Goal: Find specific fact: Find specific fact

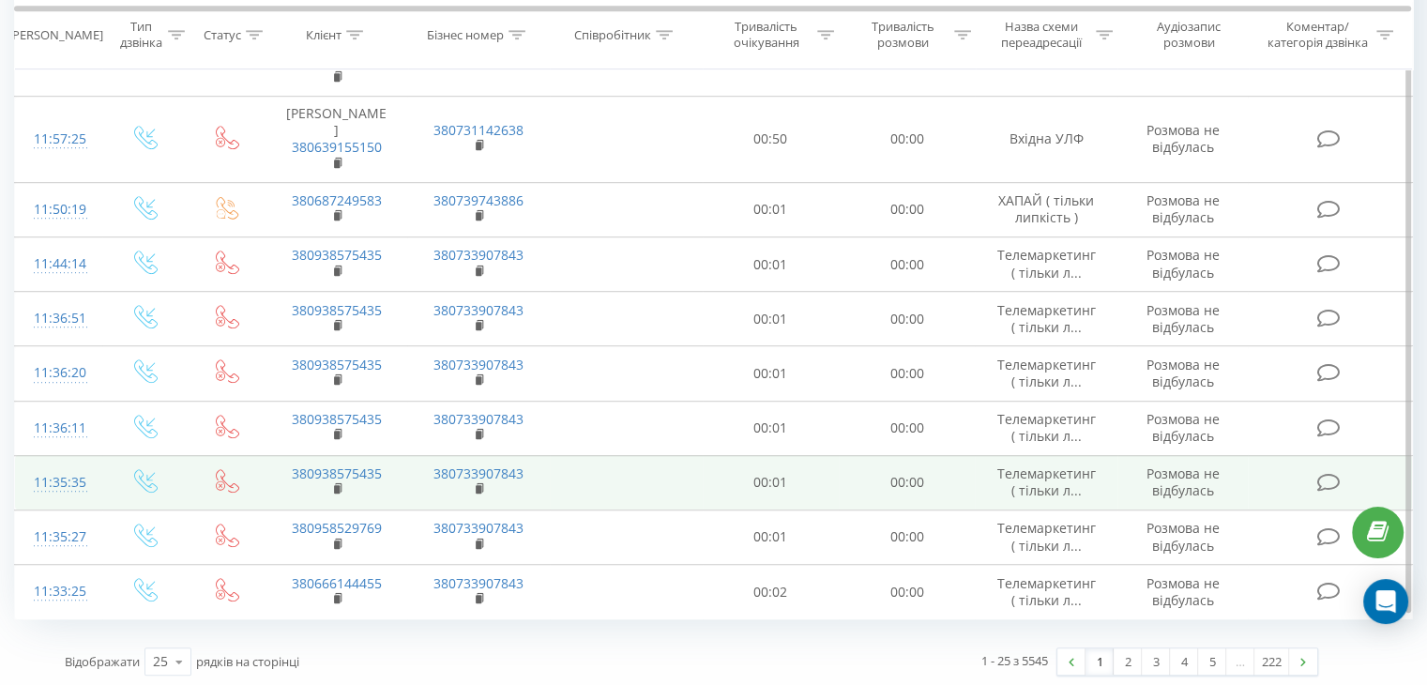
scroll to position [1059, 0]
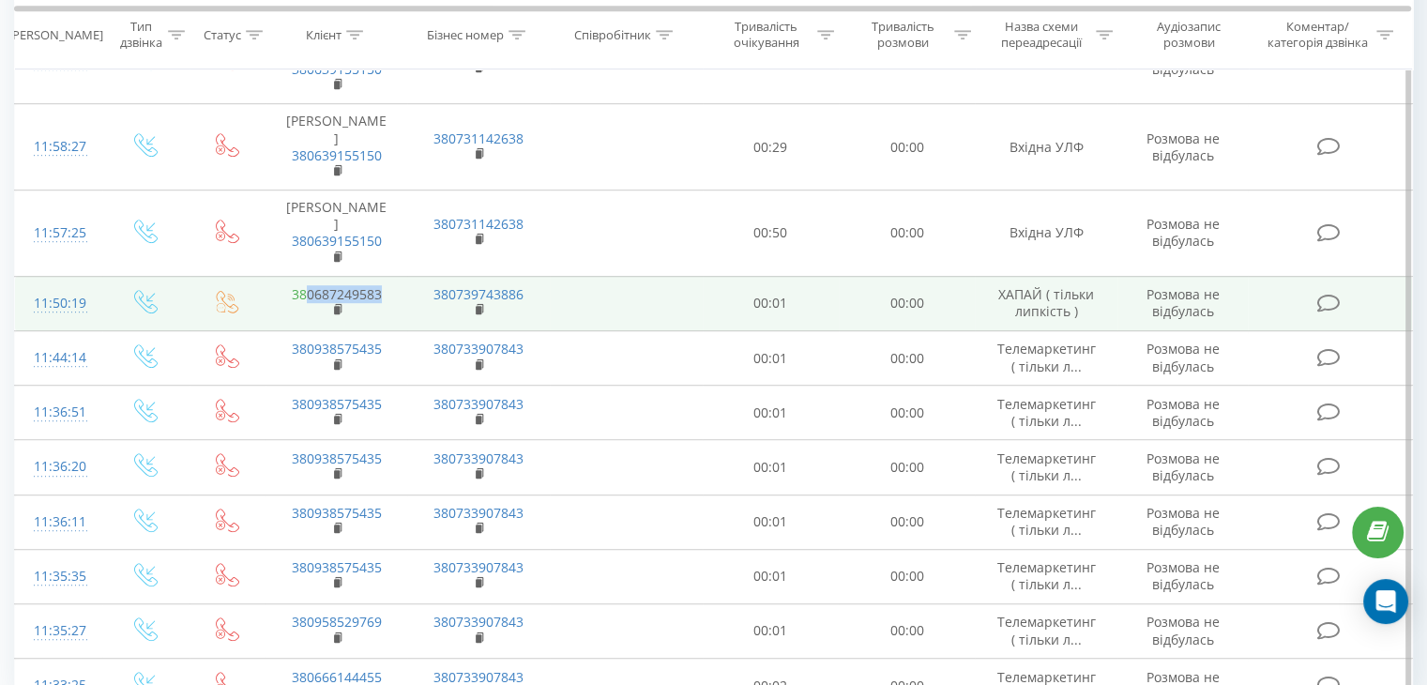
drag, startPoint x: 389, startPoint y: 281, endPoint x: 309, endPoint y: 287, distance: 81.0
click at [309, 287] on td "380687249583" at bounding box center [337, 303] width 142 height 54
copy link "0687249583"
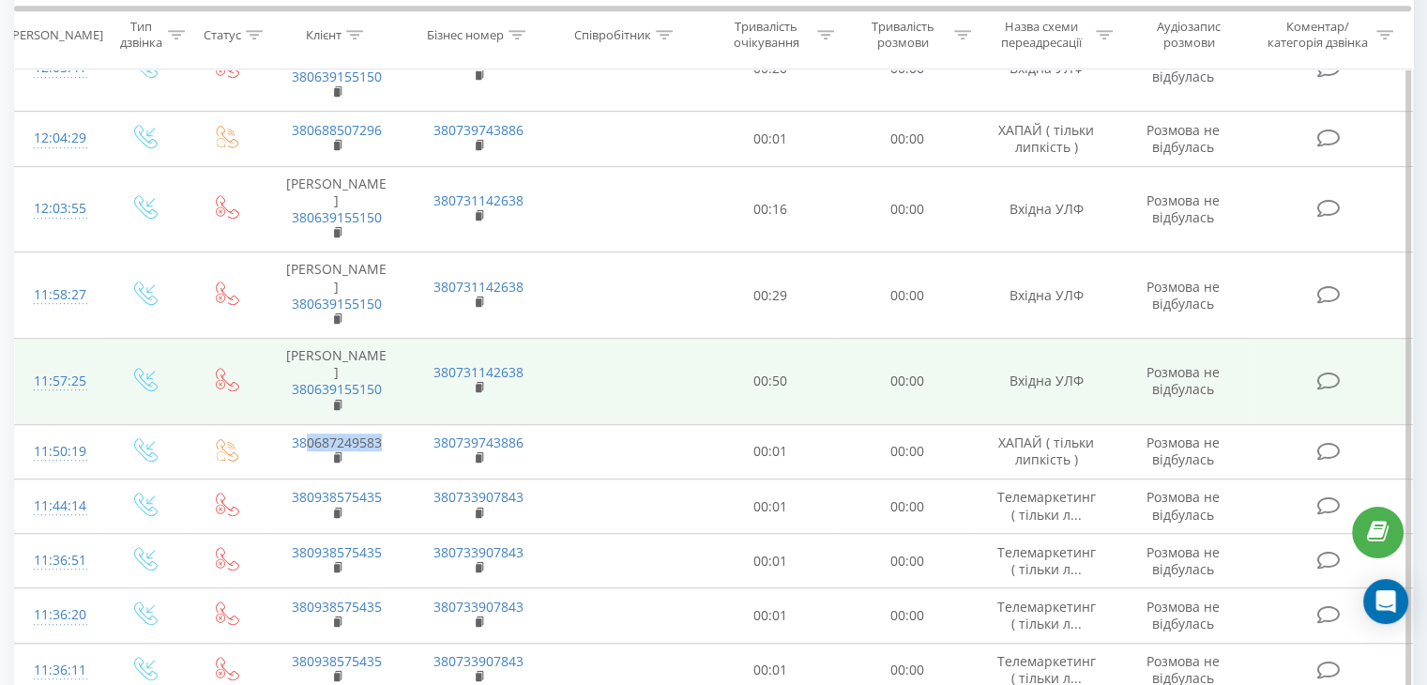
scroll to position [777, 0]
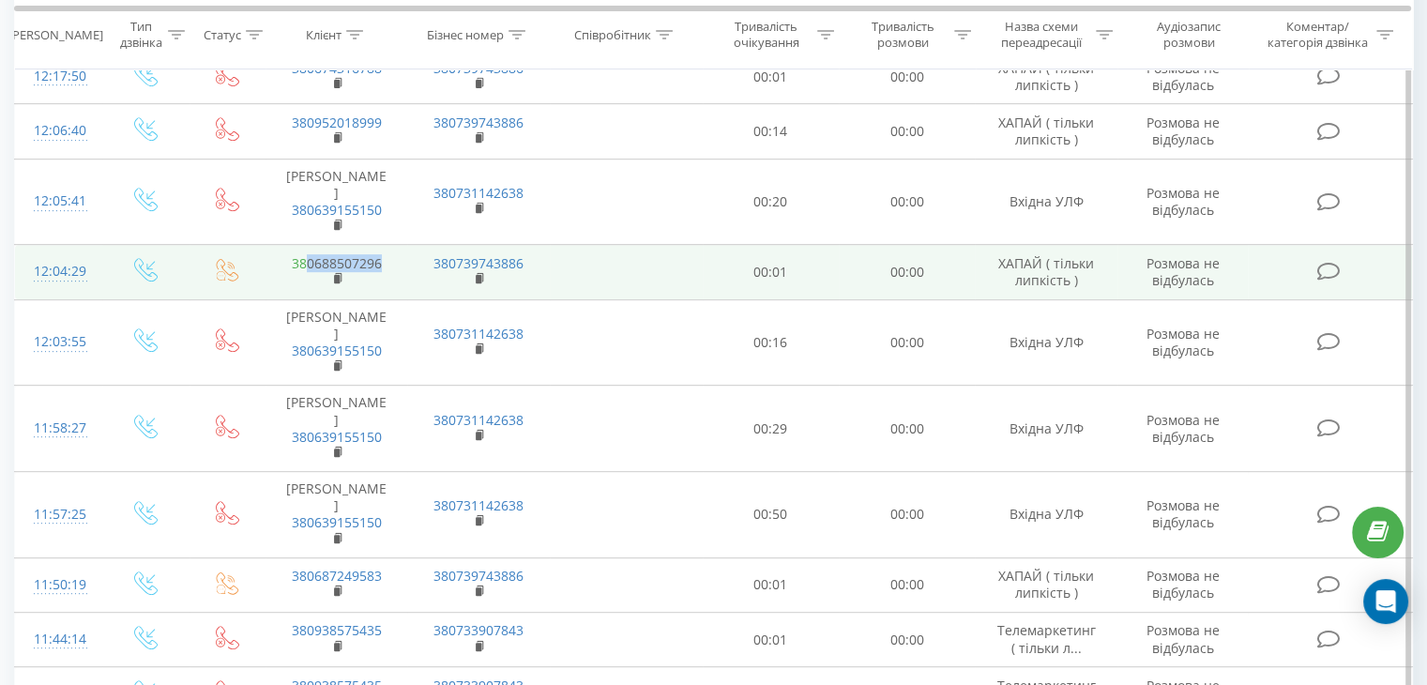
drag, startPoint x: 390, startPoint y: 260, endPoint x: 305, endPoint y: 252, distance: 85.7
click at [305, 252] on td "380688507296" at bounding box center [337, 272] width 142 height 54
copy link "0688507296"
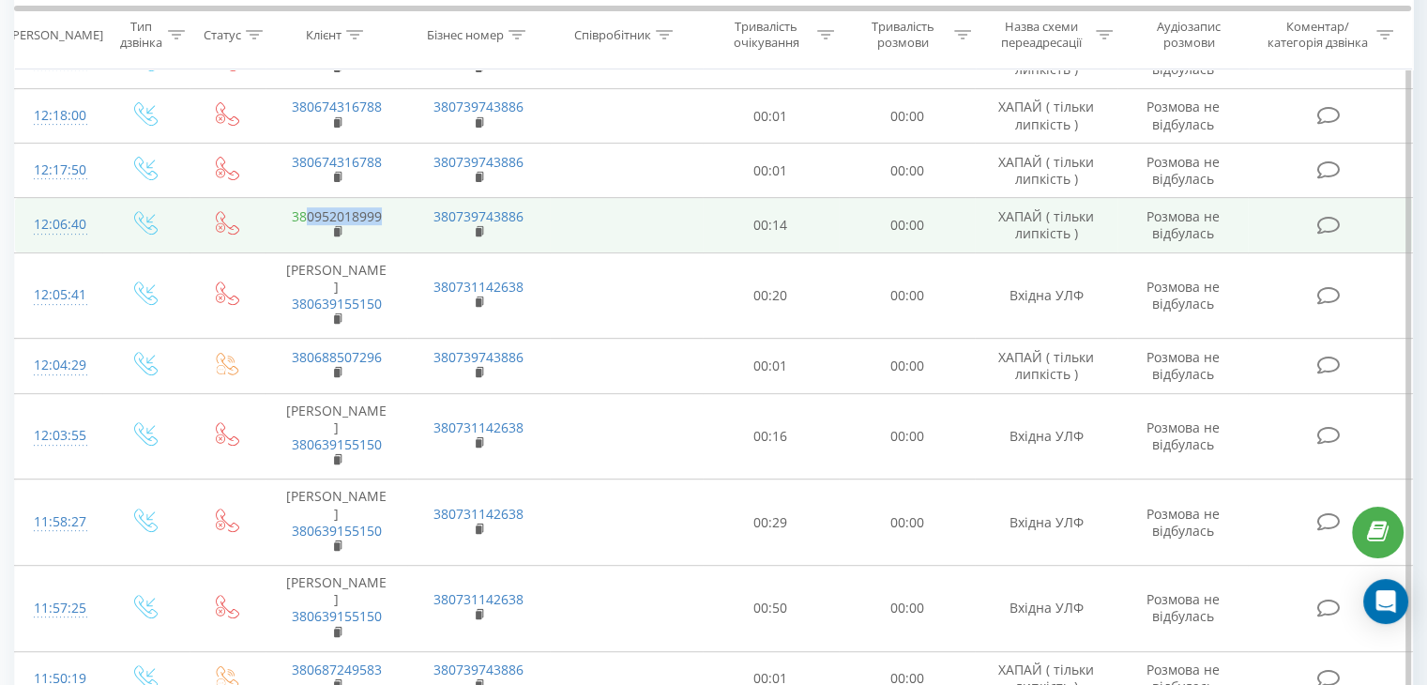
drag, startPoint x: 386, startPoint y: 211, endPoint x: 306, endPoint y: 218, distance: 80.0
click at [306, 218] on td "380952018999" at bounding box center [337, 225] width 142 height 54
copy link "0952018999"
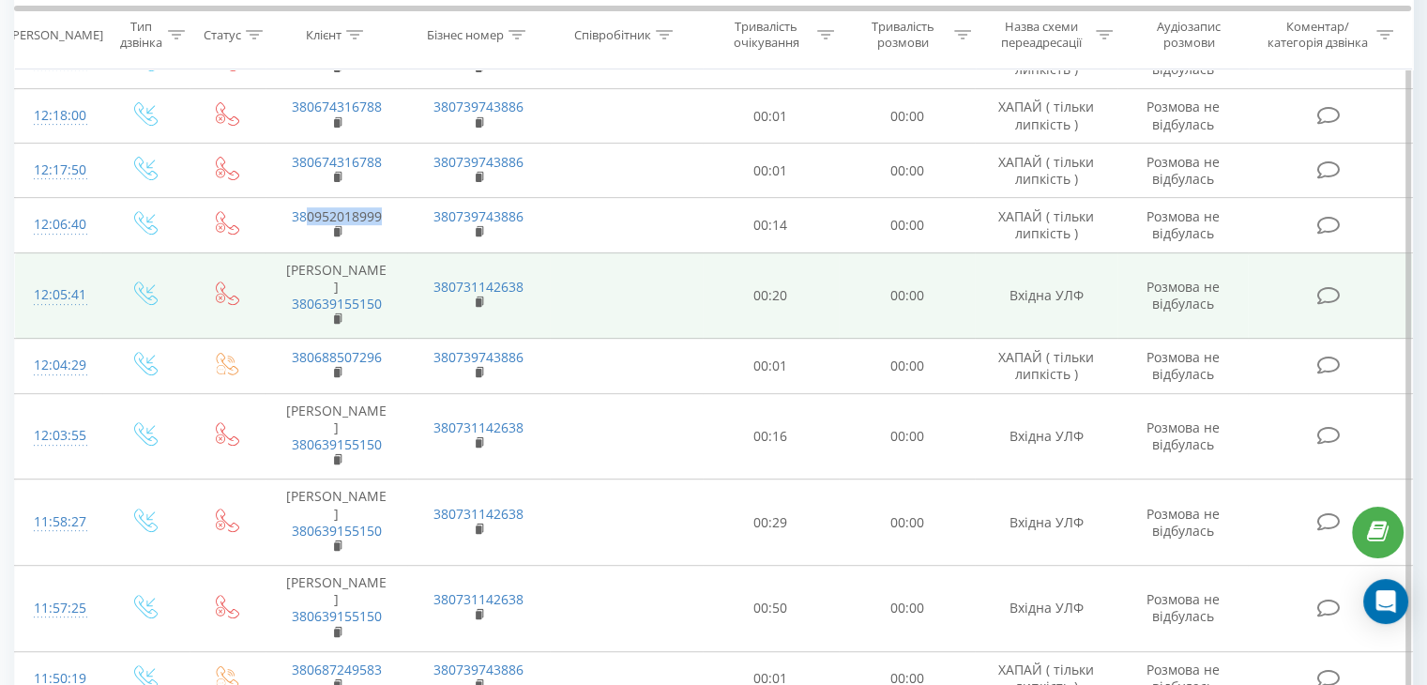
copy link "0952018999"
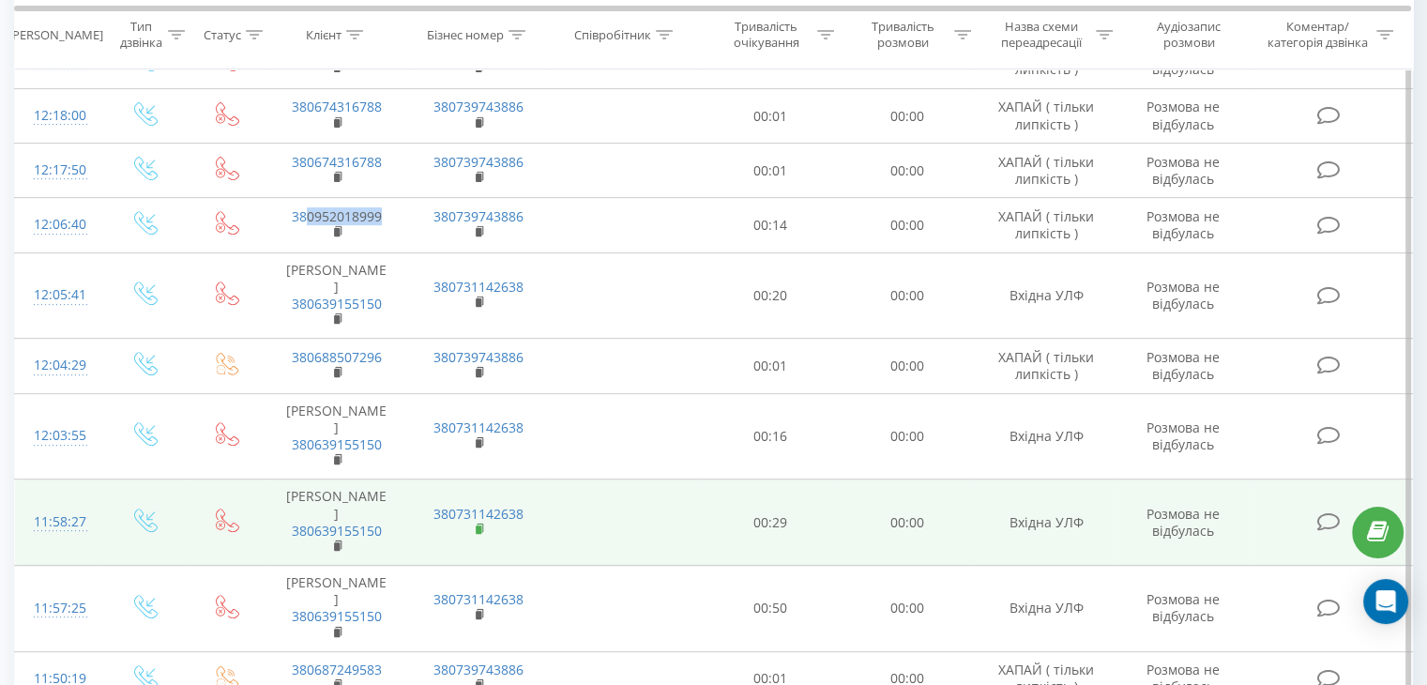
scroll to position [589, 0]
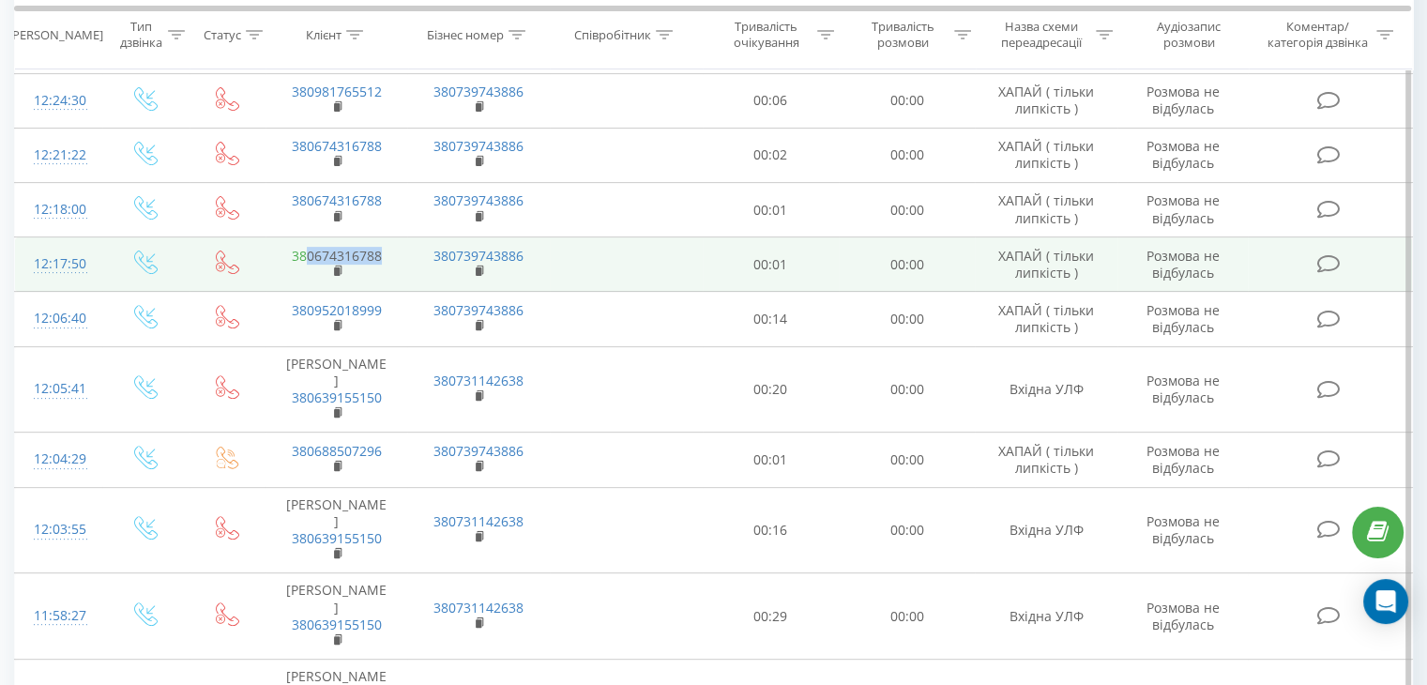
drag, startPoint x: 390, startPoint y: 255, endPoint x: 307, endPoint y: 256, distance: 83.5
click at [307, 256] on td "380674316788" at bounding box center [337, 264] width 142 height 54
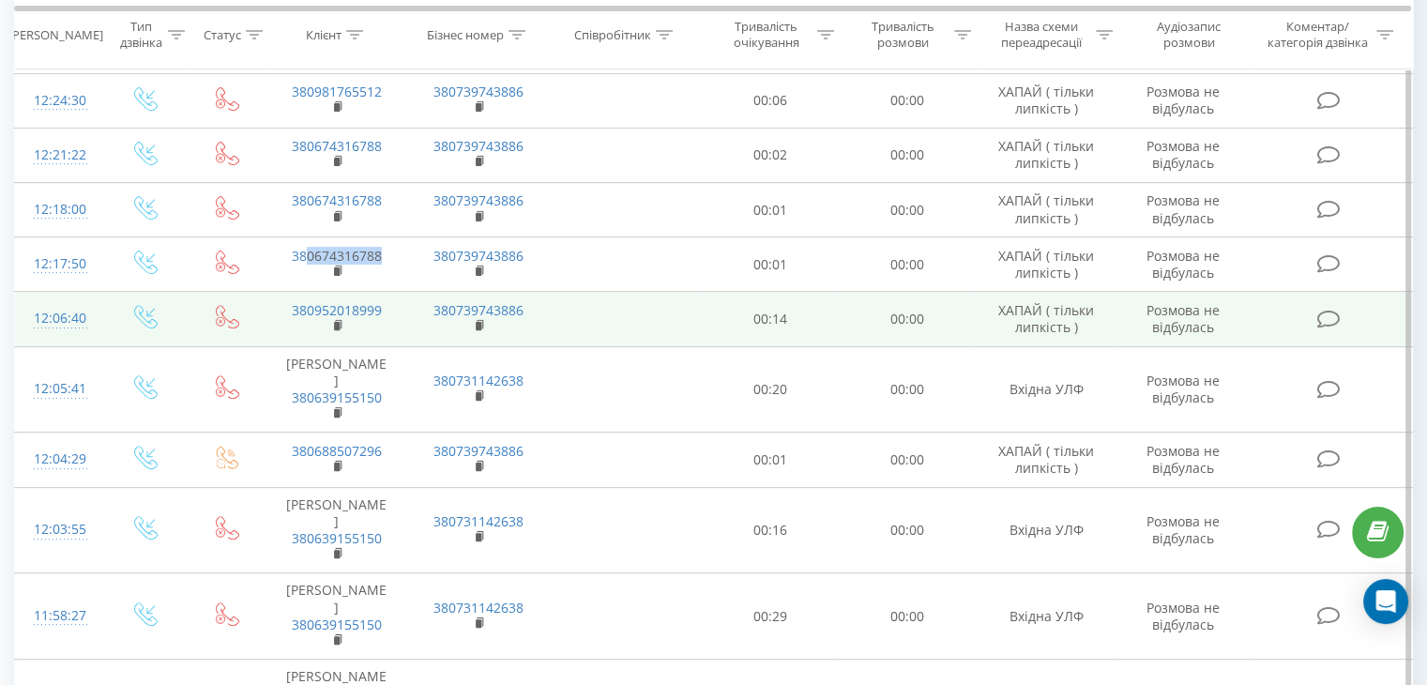
copy link "0674316788"
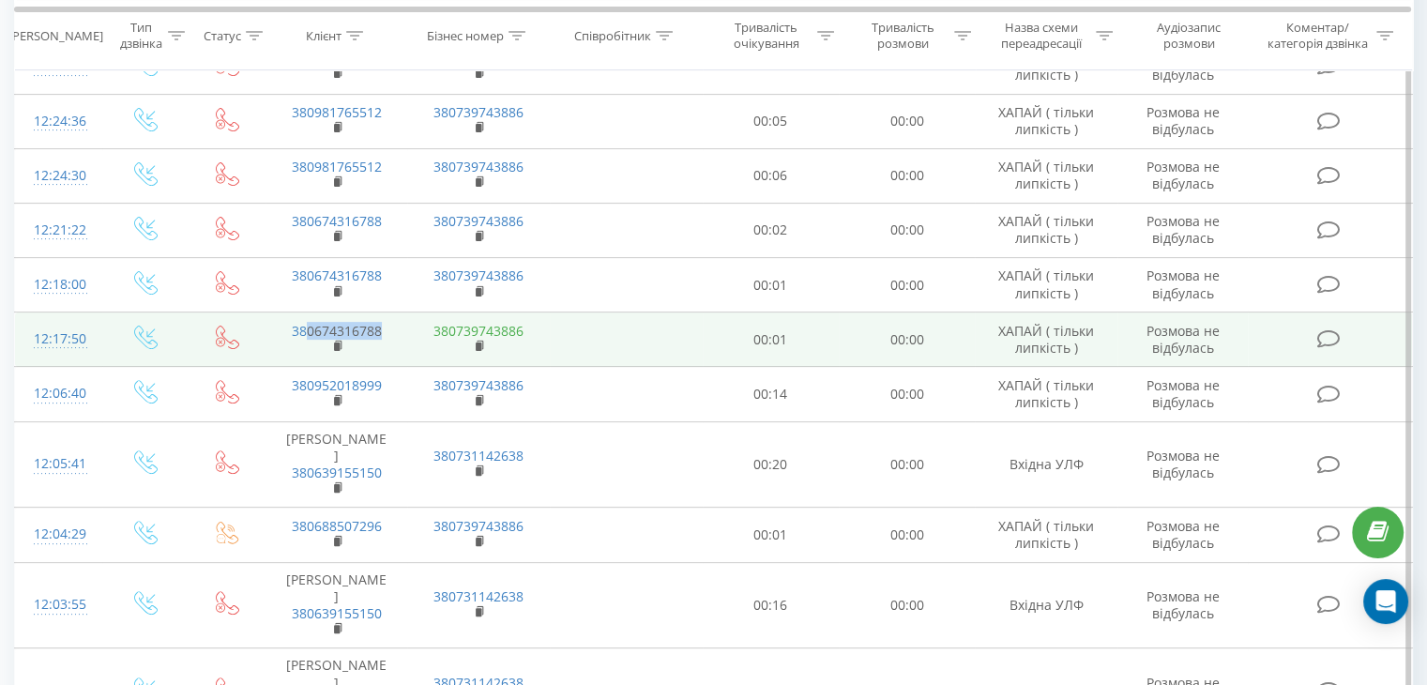
scroll to position [496, 0]
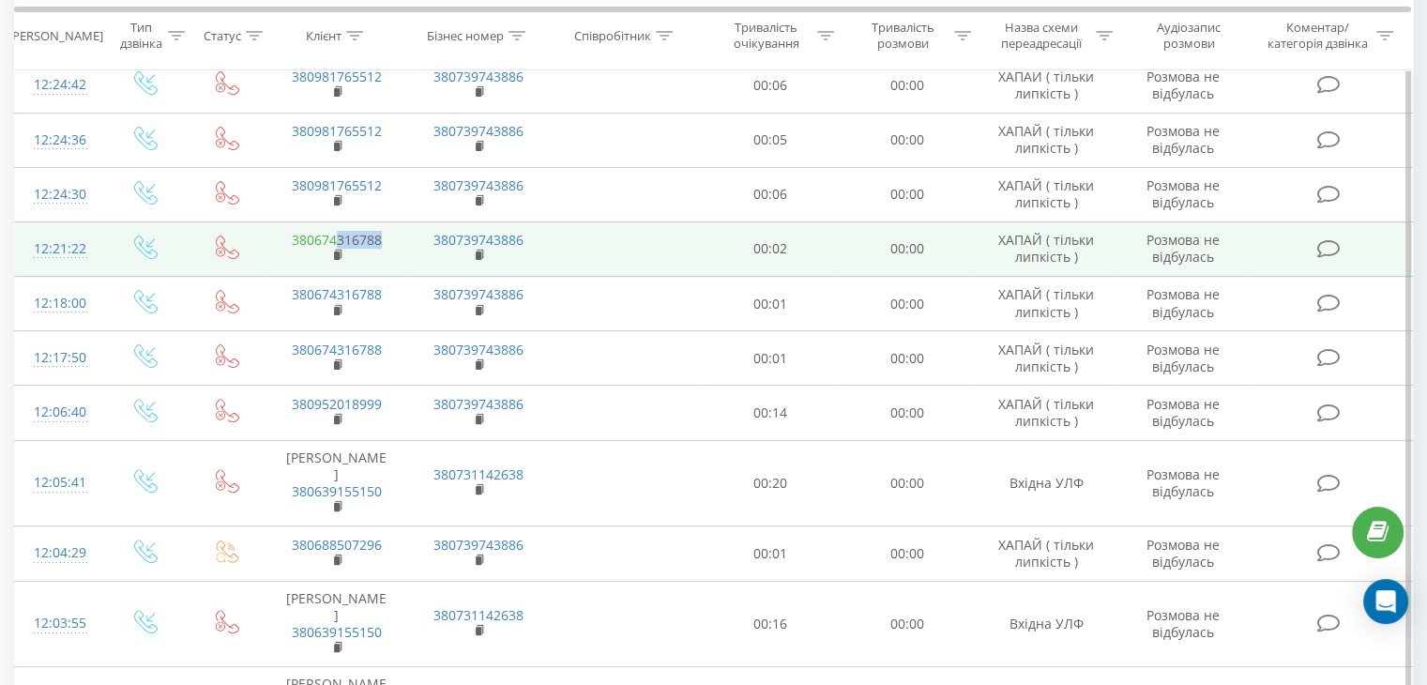
drag, startPoint x: 388, startPoint y: 235, endPoint x: 337, endPoint y: 233, distance: 50.7
click at [337, 233] on td "380674316788" at bounding box center [337, 248] width 142 height 54
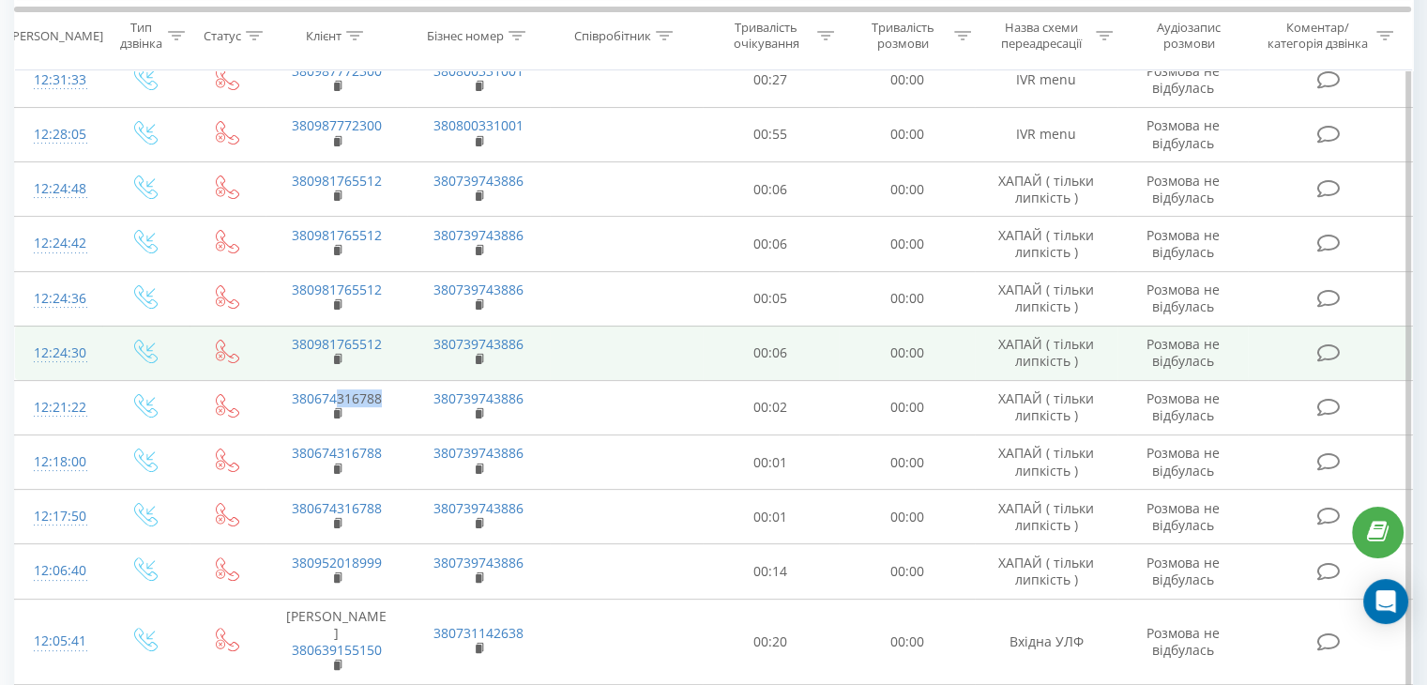
scroll to position [308, 0]
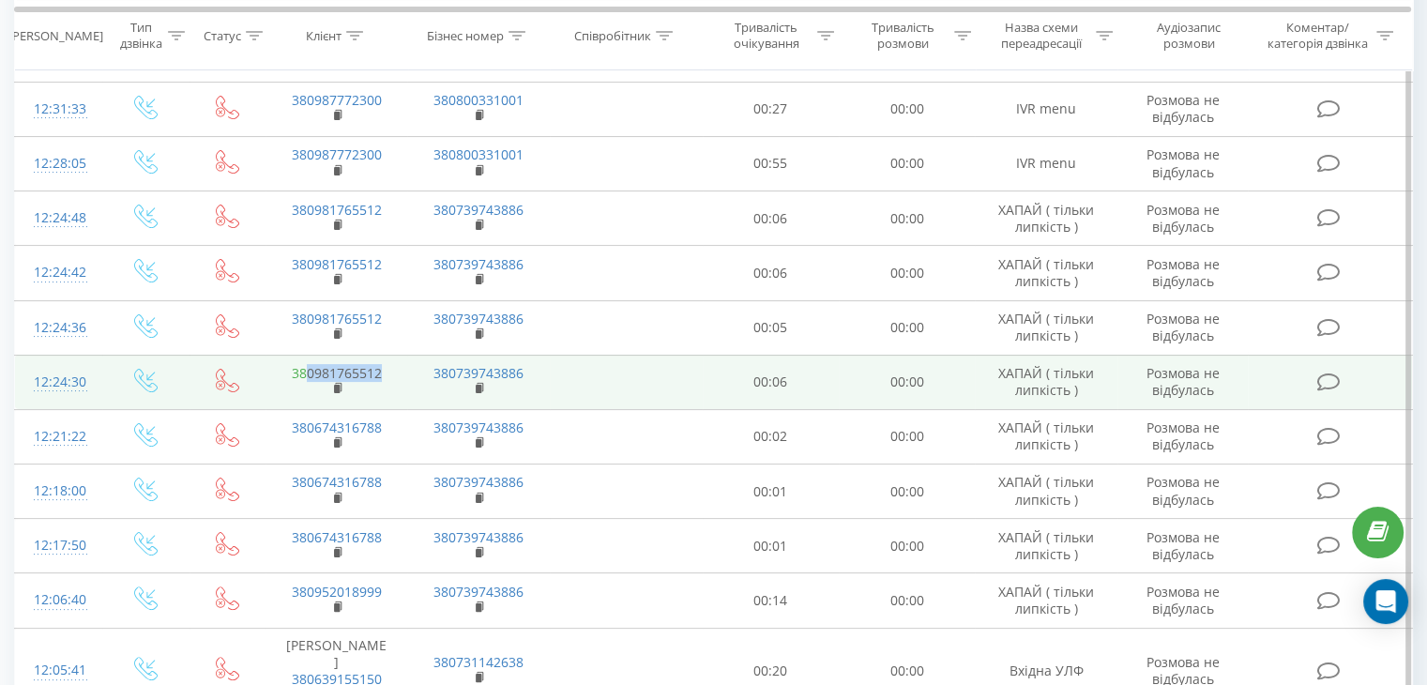
drag, startPoint x: 387, startPoint y: 371, endPoint x: 306, endPoint y: 374, distance: 80.8
click at [306, 374] on td "380981765512" at bounding box center [337, 382] width 142 height 54
copy link "0981765512"
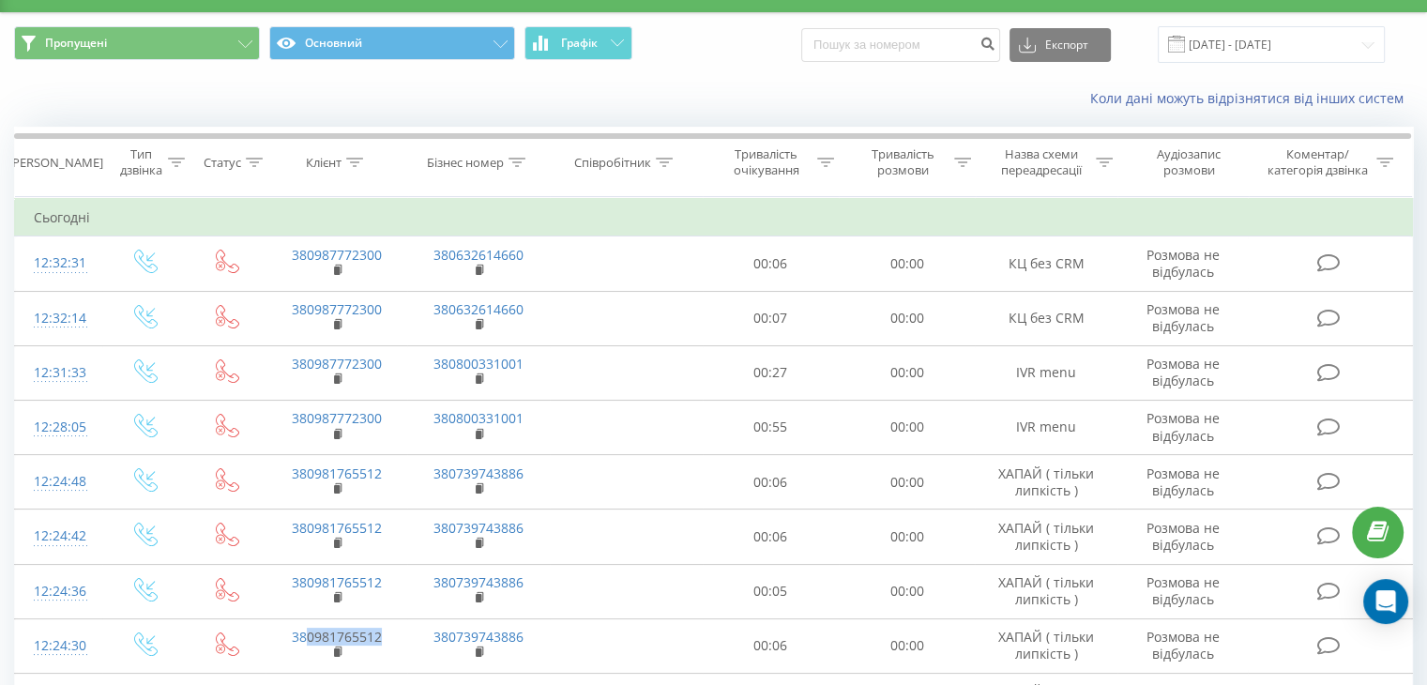
scroll to position [0, 0]
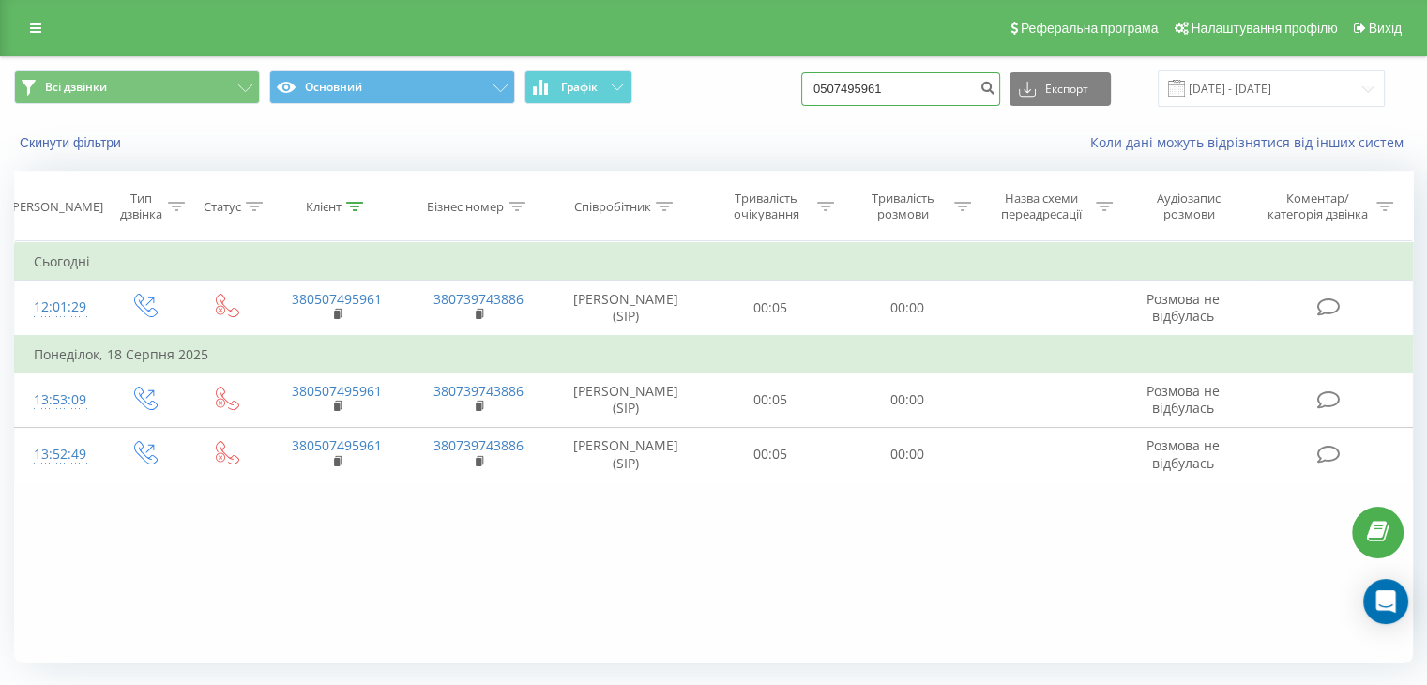
drag, startPoint x: 655, startPoint y: 114, endPoint x: 447, endPoint y: 106, distance: 208.5
click at [447, 106] on div "Всі дзвінки Основний Графік 0507495961 Експорт .csv .xls .xlsx 20.05.2025 - 20.…" at bounding box center [713, 88] width 1399 height 37
paste input "687249583"
type input "0687249583"
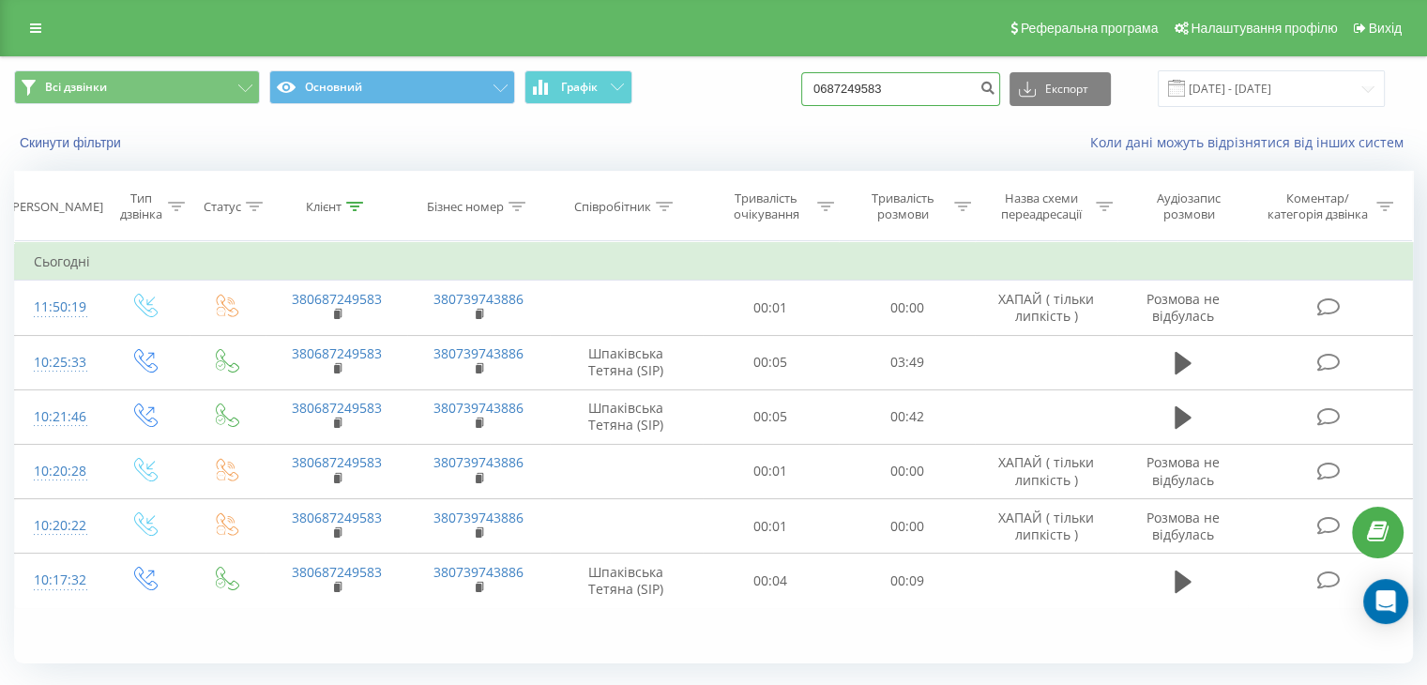
drag, startPoint x: 929, startPoint y: 83, endPoint x: 521, endPoint y: 97, distance: 408.5
click at [529, 96] on div "Всі дзвінки Основний Графік 0687249583 Експорт .csv .xls .xlsx 20.05.2025 - 20.…" at bounding box center [713, 88] width 1399 height 37
paste input "8507296"
type input "0688507296"
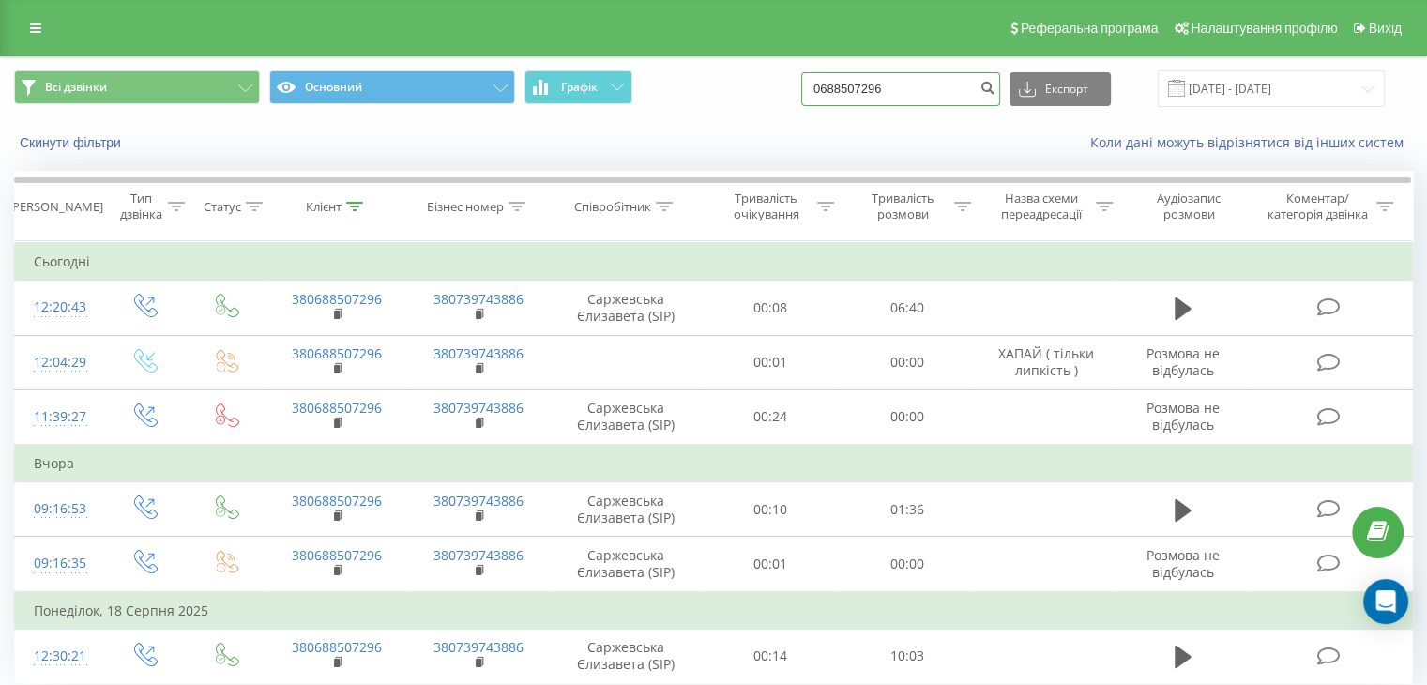
drag, startPoint x: 927, startPoint y: 80, endPoint x: 680, endPoint y: 88, distance: 247.0
click at [680, 88] on div "Всі дзвінки Основний Графік 0688507296 Експорт .csv .xls .xlsx [DATE] - [DATE]" at bounding box center [713, 88] width 1399 height 37
paste input "952018999"
type input "0952018999"
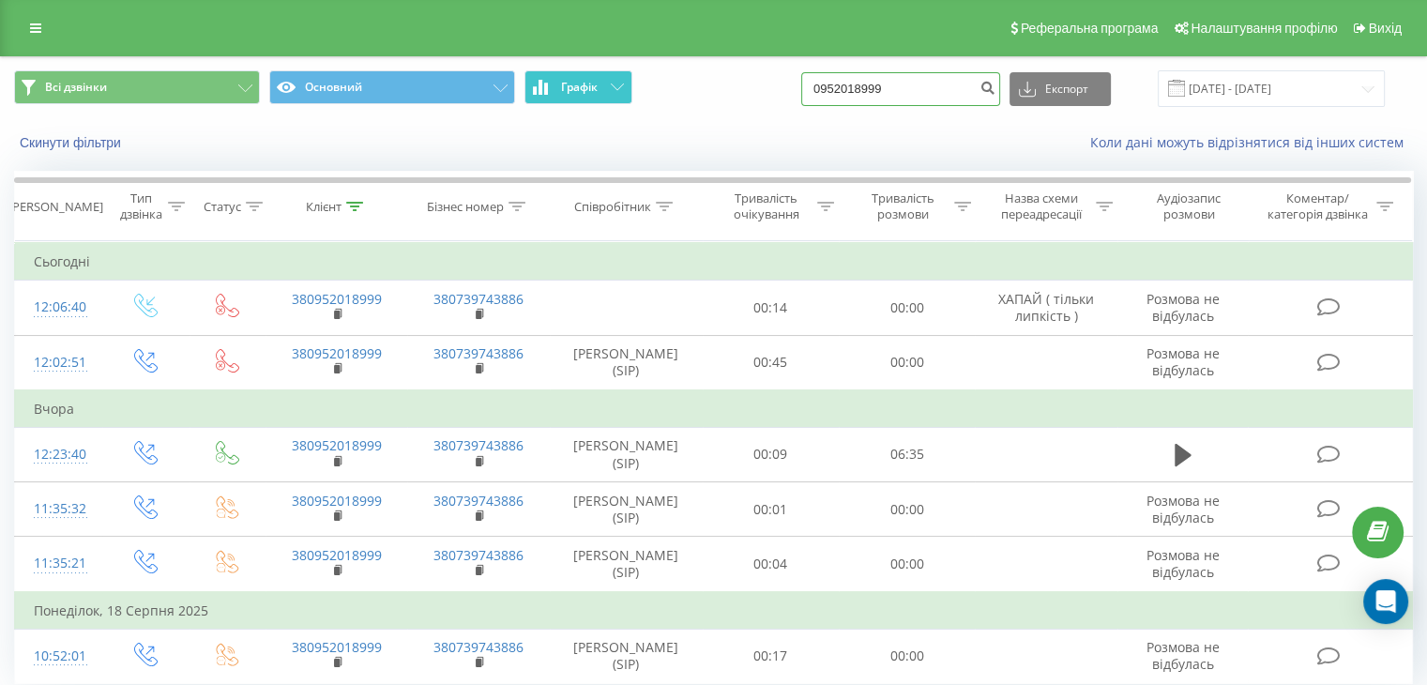
drag, startPoint x: 685, startPoint y: 91, endPoint x: 550, endPoint y: 84, distance: 135.4
click at [550, 84] on div "Всі дзвінки Основний Графік 0952018999 Експорт .csv .xls .xlsx 20.05.2025 - 20.…" at bounding box center [713, 88] width 1399 height 37
paste input "380673877878"
drag, startPoint x: 851, startPoint y: 87, endPoint x: 798, endPoint y: 96, distance: 54.2
click at [799, 96] on div "Всі дзвінки Основний Графік 380673877878 Експорт .csv .xls .xlsx 20.05.2025 - 2…" at bounding box center [713, 88] width 1399 height 37
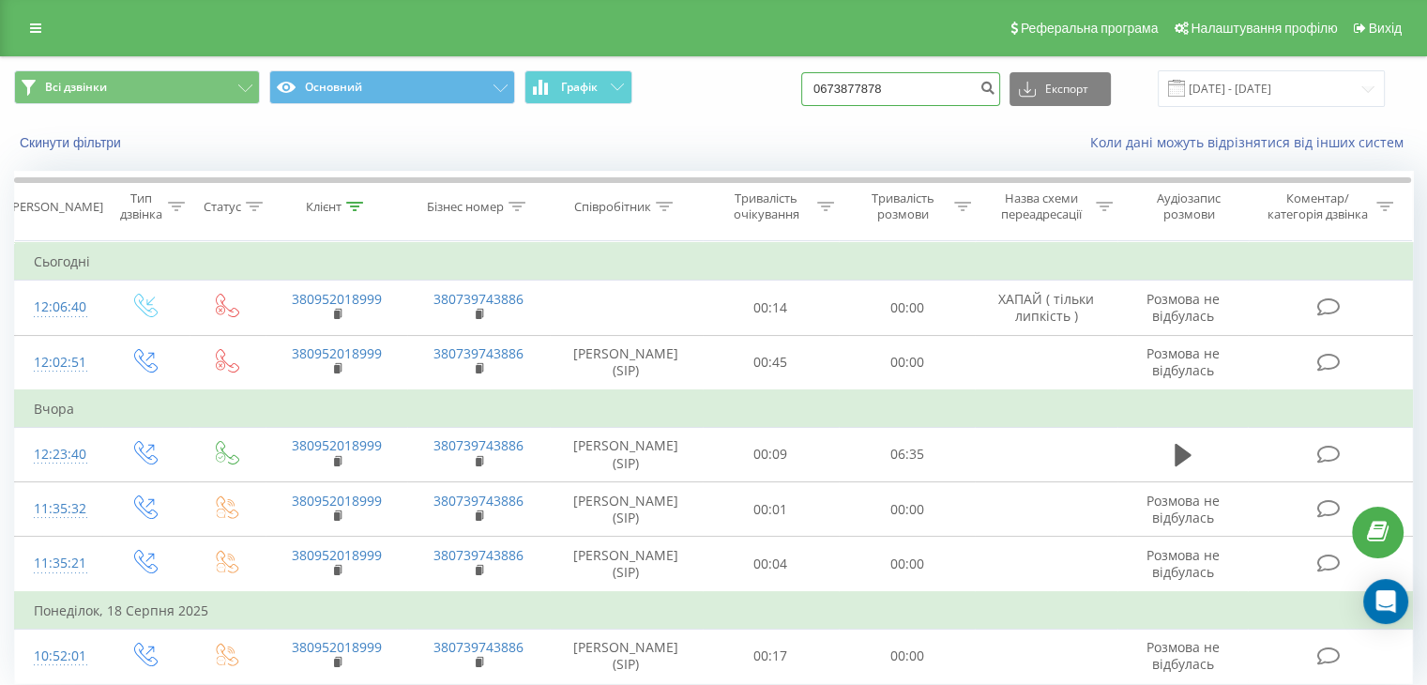
type input "0673877878"
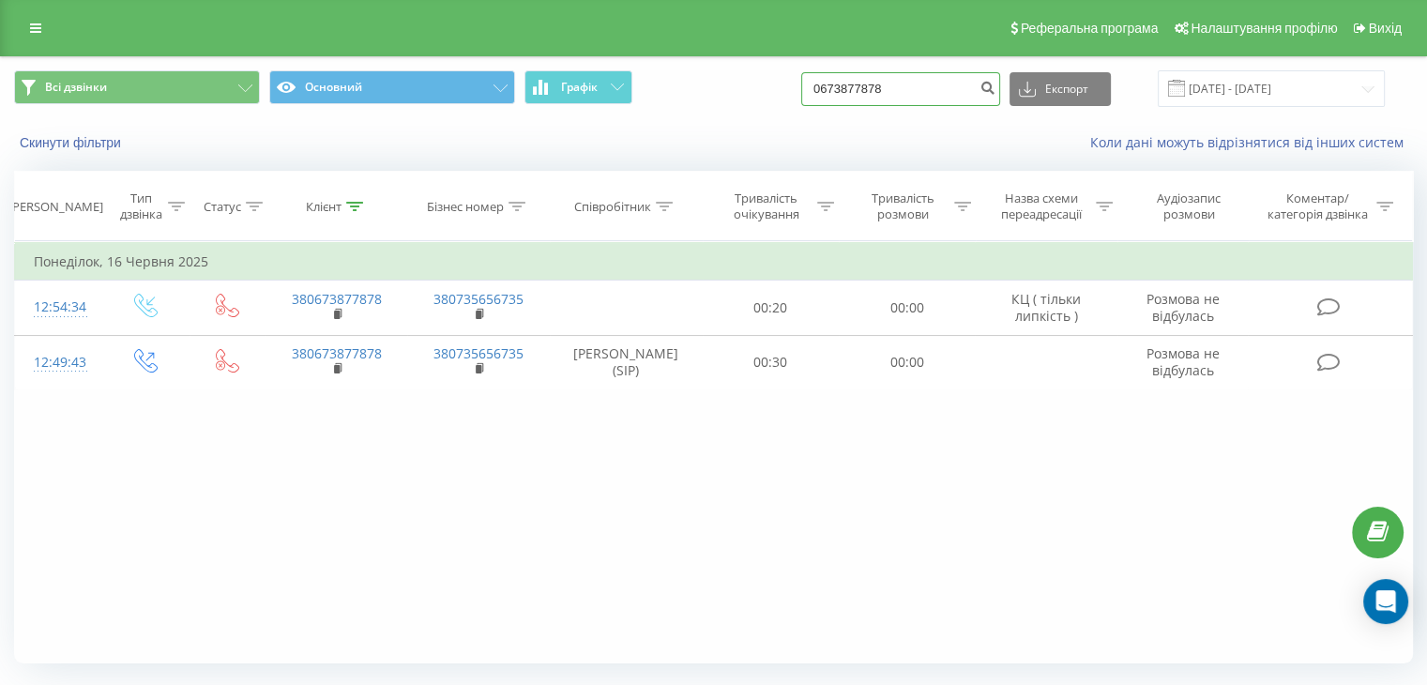
click at [882, 87] on input "0673877878" at bounding box center [900, 89] width 199 height 34
paste input "952018999"
type input "0952018999"
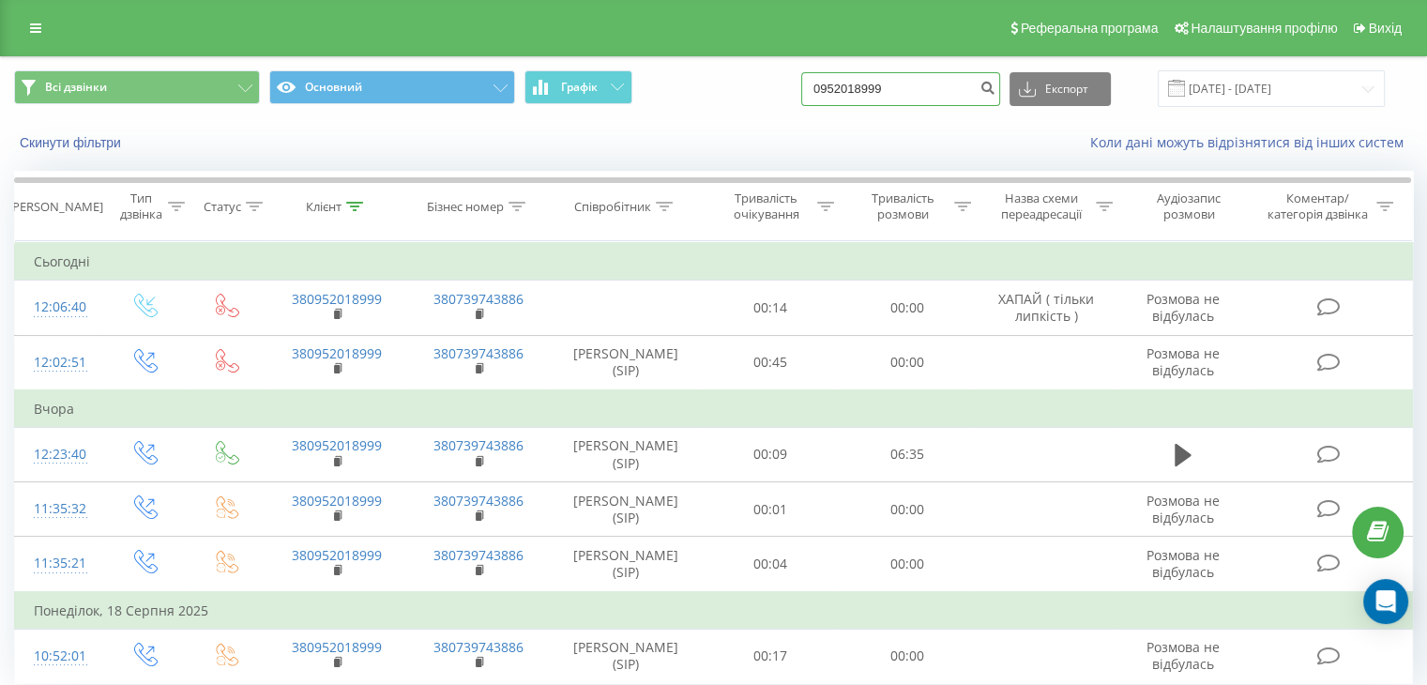
drag, startPoint x: 724, startPoint y: 80, endPoint x: 449, endPoint y: 133, distance: 280.1
click at [449, 133] on div "Всі дзвінки Основний Графік 0952018999 Експорт .csv .xls .xlsx [DATE] - [DATE] …" at bounding box center [714, 111] width 1426 height 108
paste input "674316788"
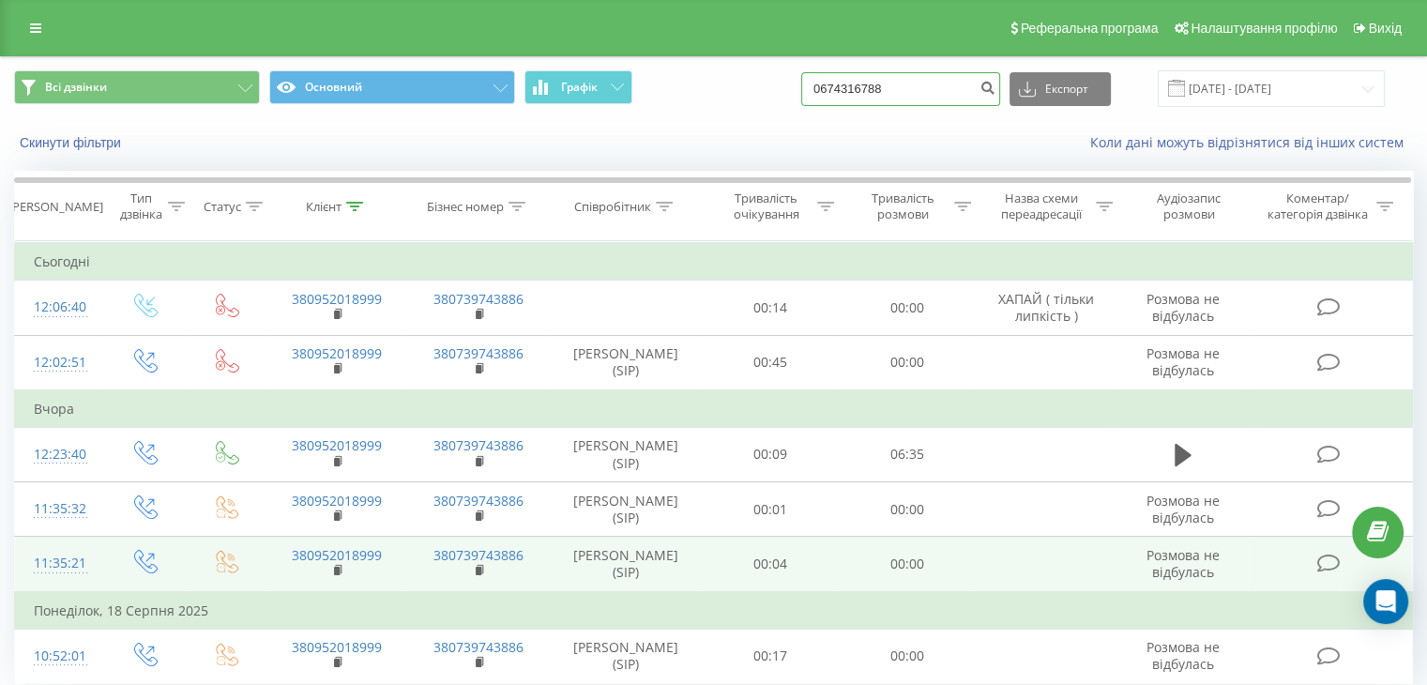
type input "0674316788"
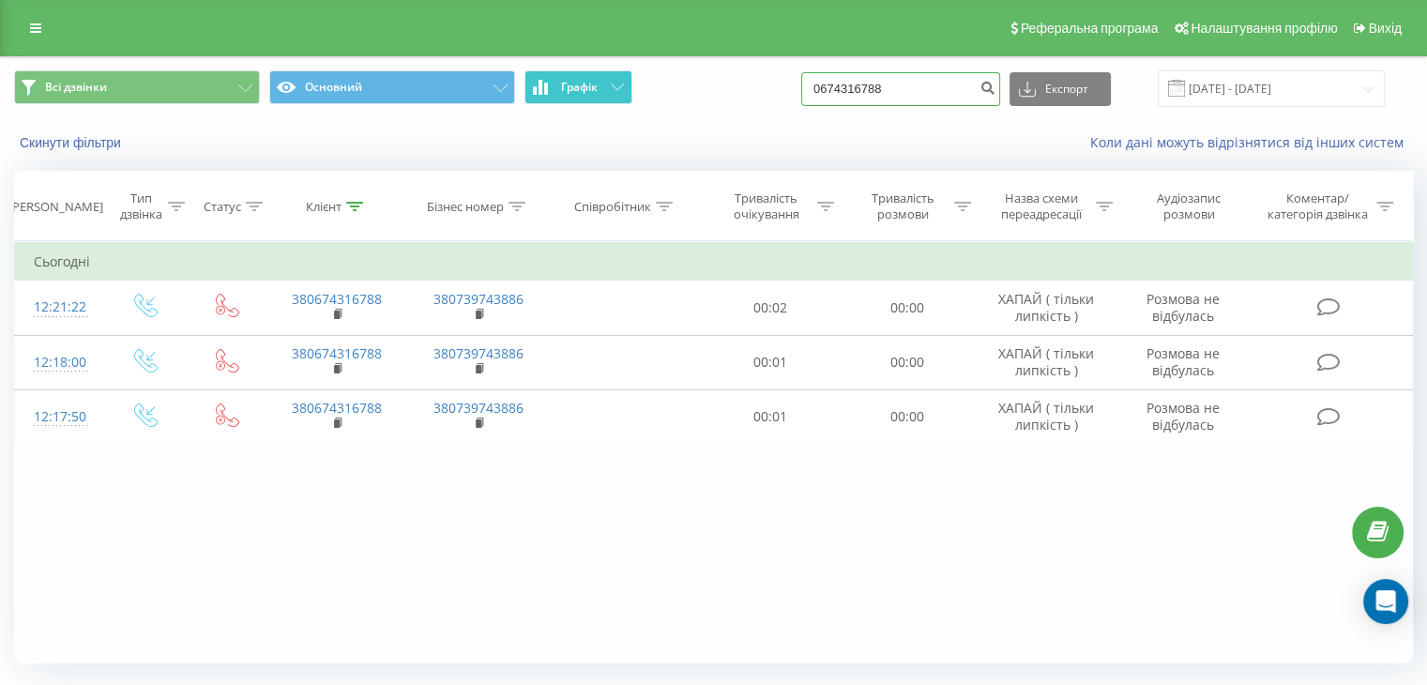
drag, startPoint x: 953, startPoint y: 93, endPoint x: 552, endPoint y: 99, distance: 400.8
click at [552, 99] on div "Всі дзвінки Основний Графік 0674316788 Експорт .csv .xls .xlsx [DATE] - [DATE]" at bounding box center [713, 88] width 1399 height 37
drag, startPoint x: 942, startPoint y: 83, endPoint x: 416, endPoint y: 80, distance: 526.5
click at [416, 80] on div "Всі дзвінки Основний Графік 0674316788 Експорт .csv .xls .xlsx [DATE] - [DATE]" at bounding box center [713, 88] width 1399 height 37
paste input "981765512"
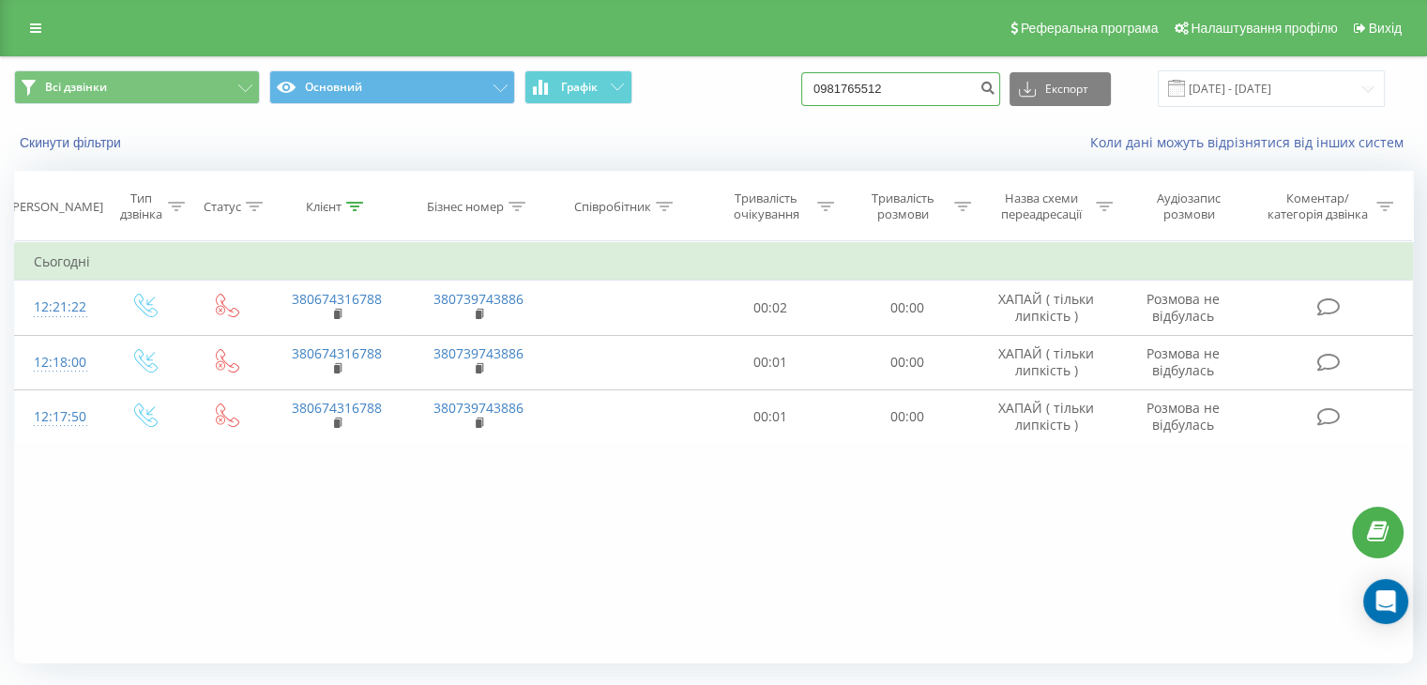
type input "0981765512"
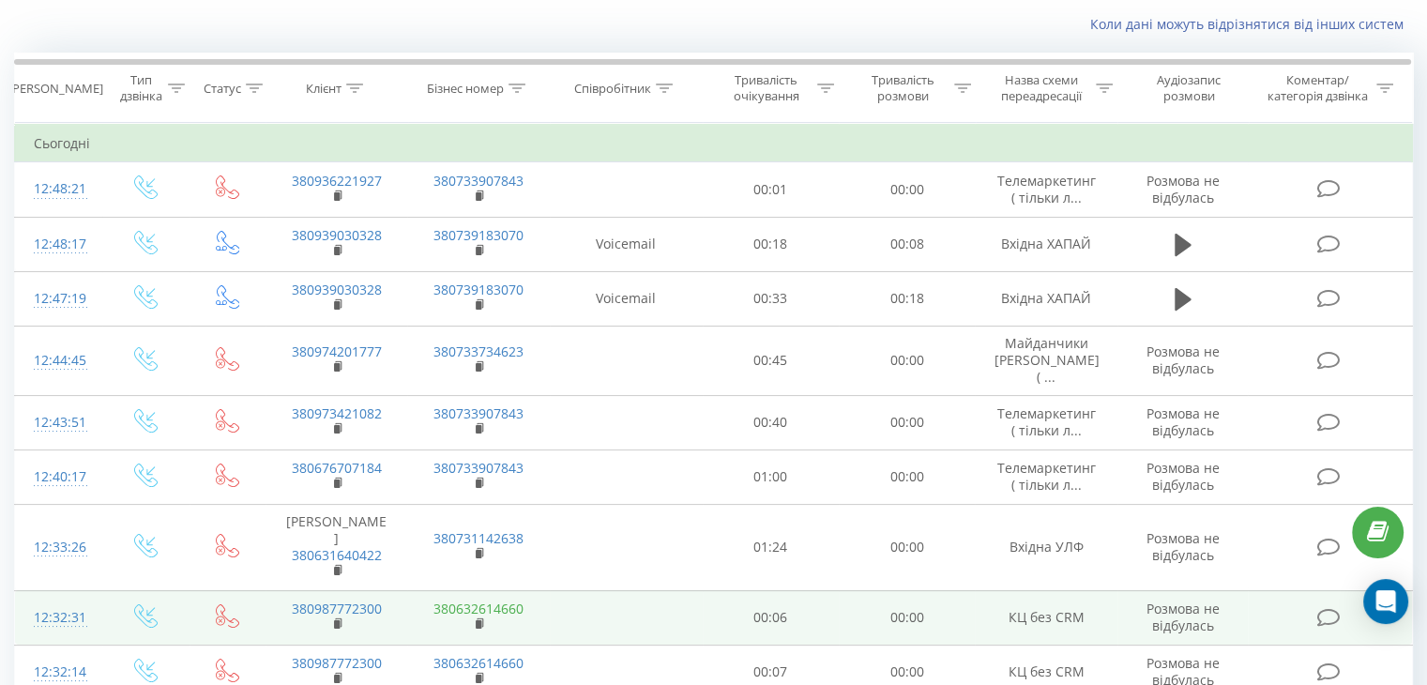
scroll to position [94, 0]
